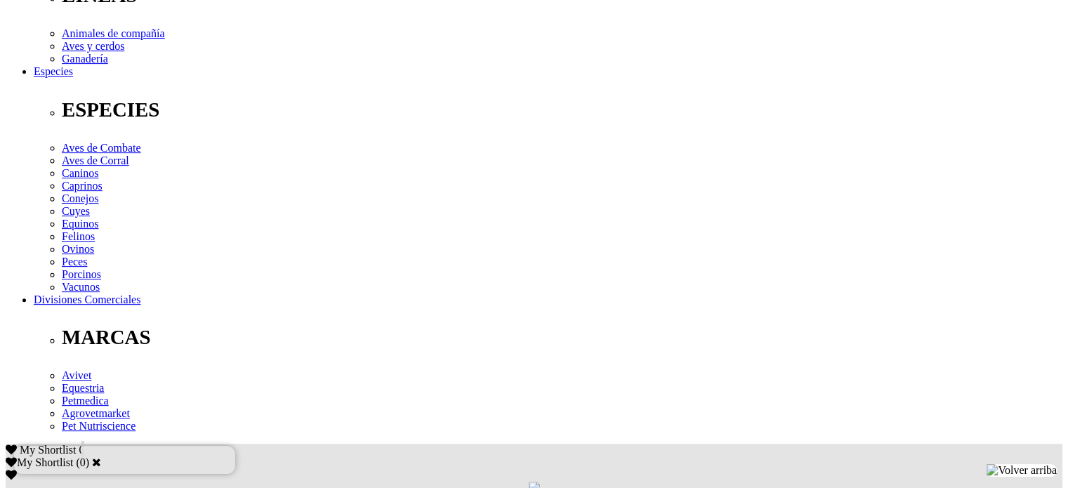
scroll to position [511, 0]
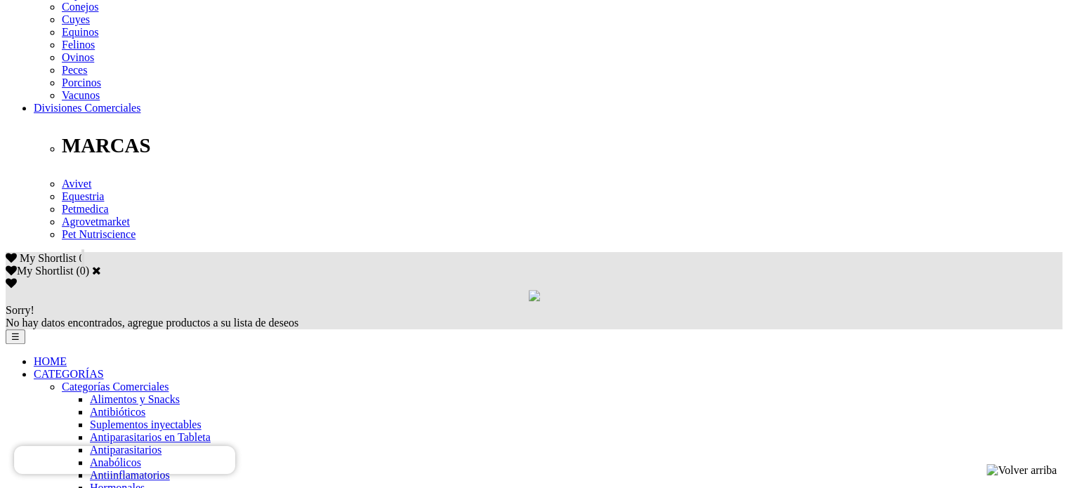
scroll to position [673, 0]
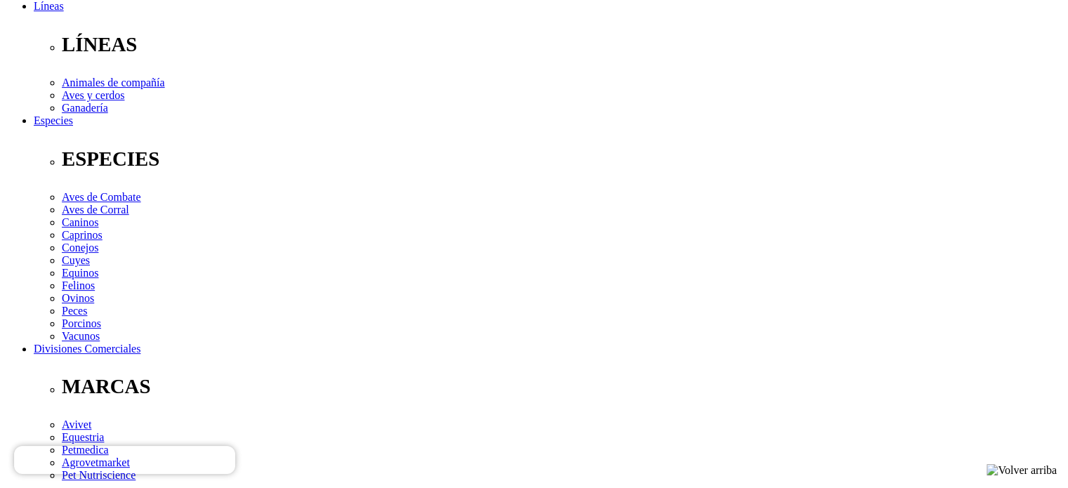
scroll to position [460, 0]
